Goal: Navigation & Orientation: Find specific page/section

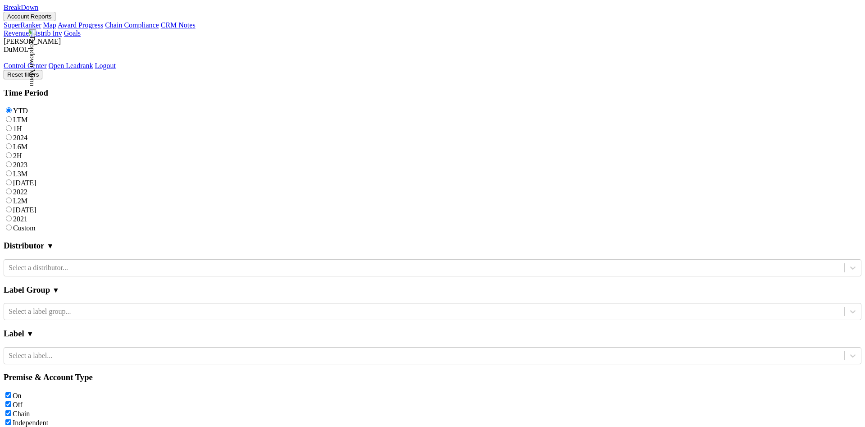
click at [55, 21] on button "Account Reports" at bounding box center [30, 16] width 52 height 9
click at [41, 29] on link "SuperRanker" at bounding box center [23, 25] width 38 height 8
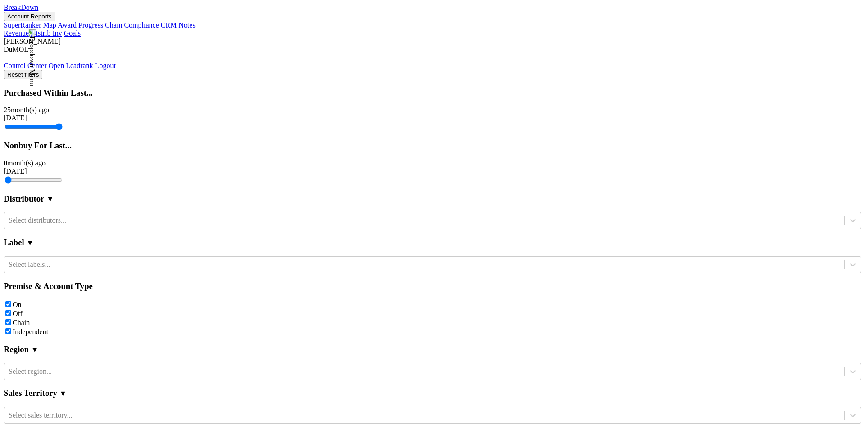
drag, startPoint x: 0, startPoint y: 0, endPoint x: 148, endPoint y: 20, distance: 149.6
click at [55, 20] on button "Account Reports" at bounding box center [30, 16] width 52 height 9
click at [56, 29] on link "Map" at bounding box center [49, 25] width 13 height 8
click at [55, 18] on button "Account Reports" at bounding box center [30, 16] width 52 height 9
click at [41, 29] on link "SuperRanker" at bounding box center [23, 25] width 38 height 8
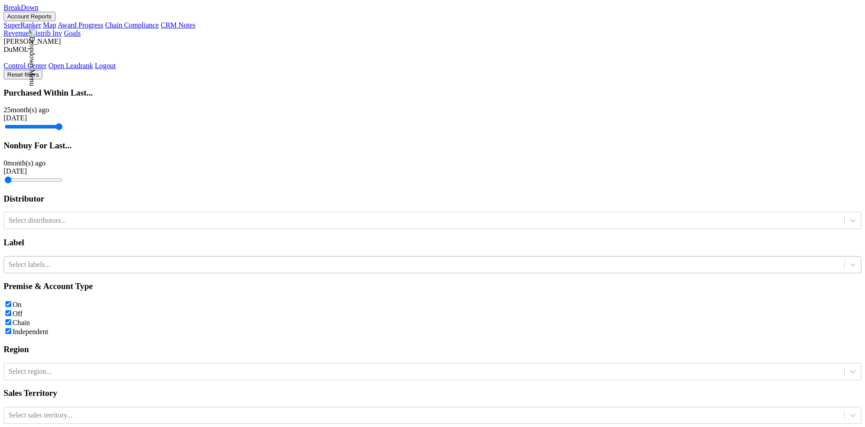
scroll to position [175, 0]
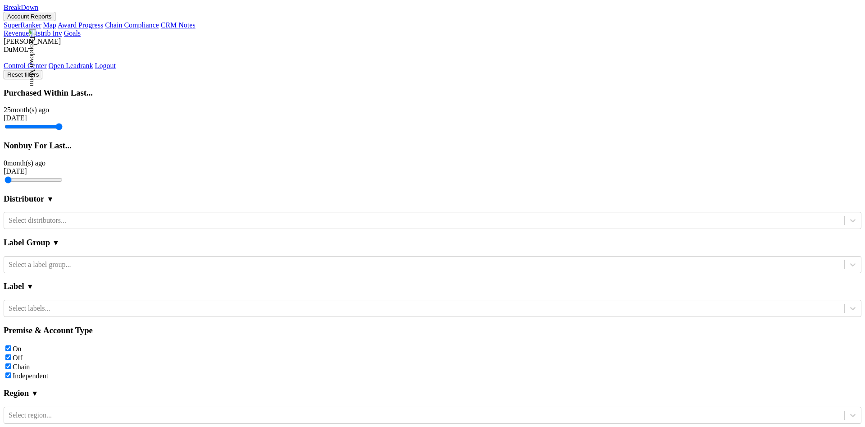
scroll to position [277, 0]
click at [55, 18] on button "Account Reports" at bounding box center [30, 16] width 52 height 9
click at [217, 24] on nav "BreakDown Account Reports SuperRanker Map Award Progress Chain Compliance CRM N…" at bounding box center [433, 37] width 858 height 66
click at [55, 12] on button "Account Reports" at bounding box center [30, 16] width 52 height 9
click at [103, 29] on link "Award Progress" at bounding box center [80, 25] width 45 height 8
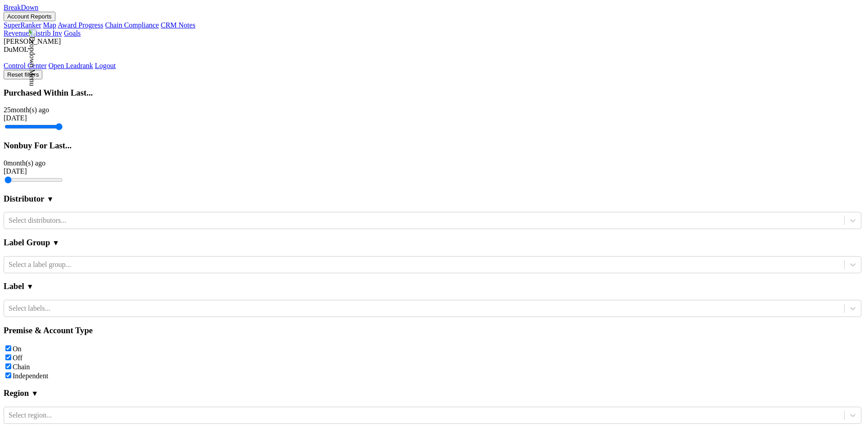
click at [55, 21] on button "Account Reports" at bounding box center [30, 16] width 52 height 9
click at [150, 29] on link "Chain Compliance" at bounding box center [132, 25] width 54 height 8
click at [132, 27] on div "BreakDown Account Reports SuperRanker Map Award Progress Chain Compliance CRM N…" at bounding box center [433, 17] width 858 height 26
click at [55, 20] on button "Account Reports" at bounding box center [30, 16] width 52 height 9
click at [161, 29] on link "CRM Notes" at bounding box center [178, 25] width 35 height 8
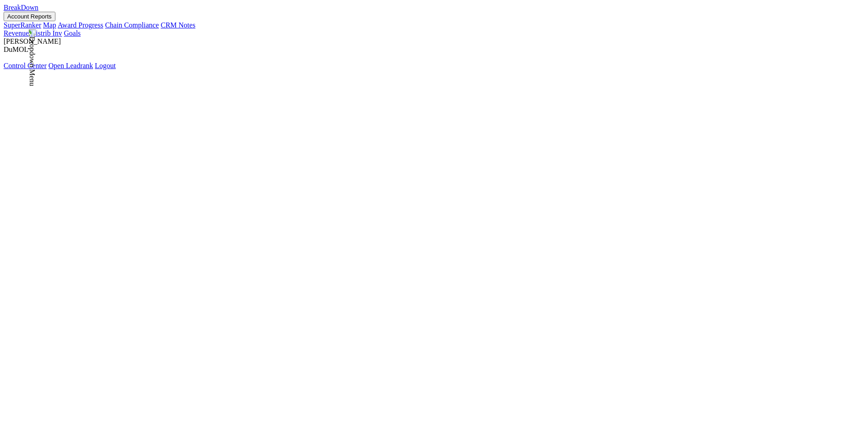
select select "DC"
